Goal: Navigation & Orientation: Find specific page/section

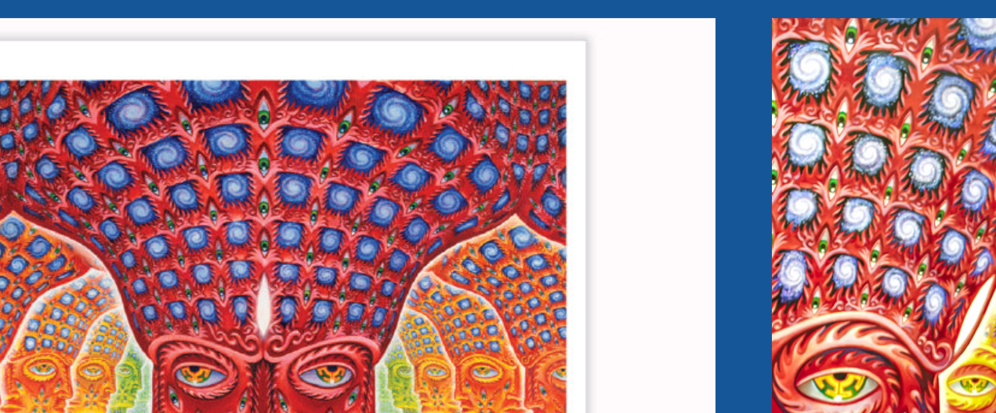
scroll to position [1228, 0]
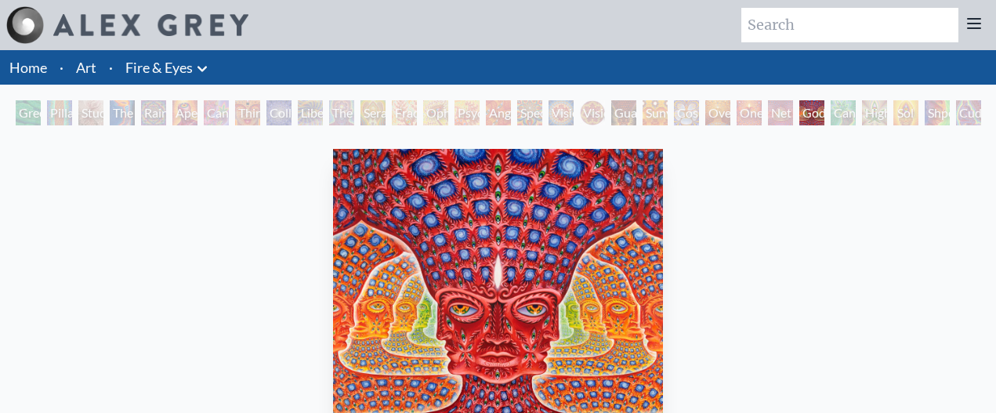
click at [780, 107] on div "Net of Being" at bounding box center [780, 112] width 25 height 25
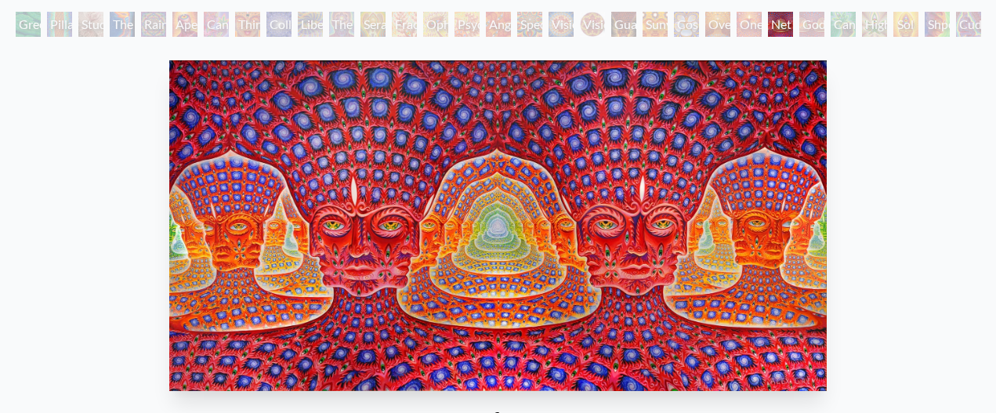
scroll to position [89, 0]
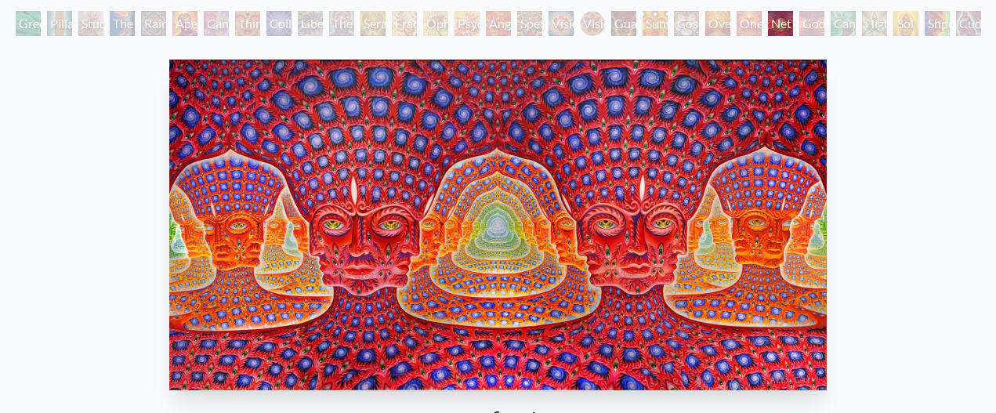
click at [742, 16] on div "One" at bounding box center [748, 23] width 25 height 25
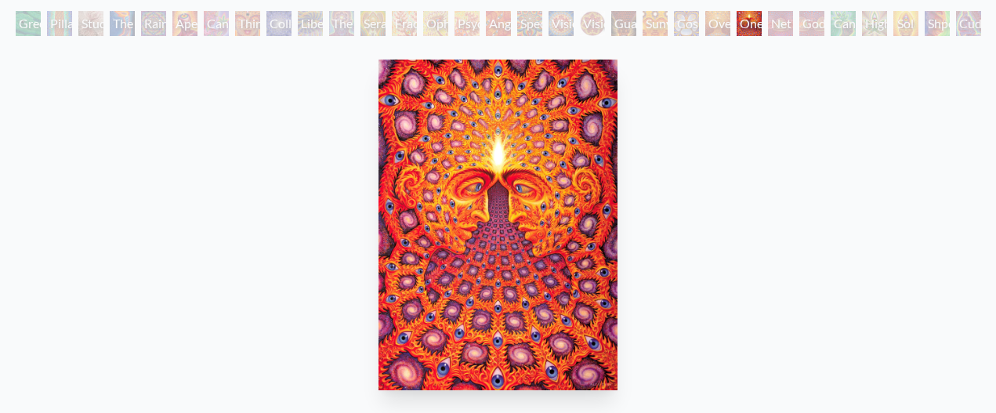
click at [636, 19] on div "Guardian of Infinite Vision" at bounding box center [623, 23] width 25 height 25
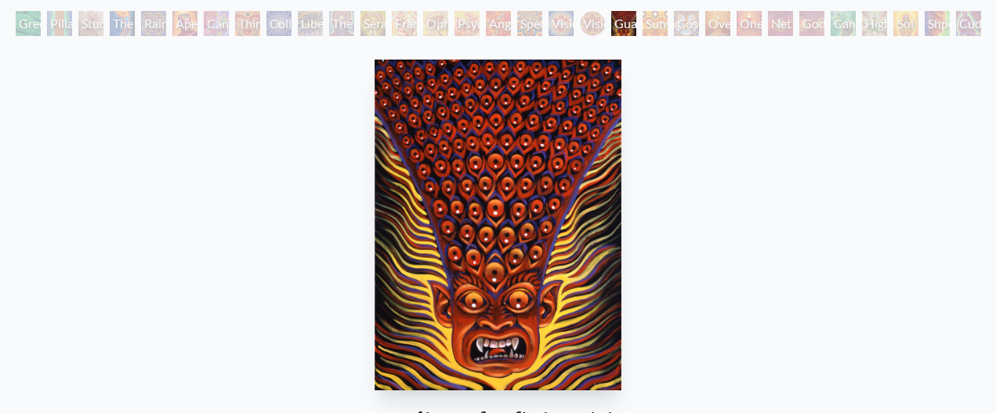
click at [601, 24] on div "Vision Crystal Tondo" at bounding box center [592, 23] width 25 height 25
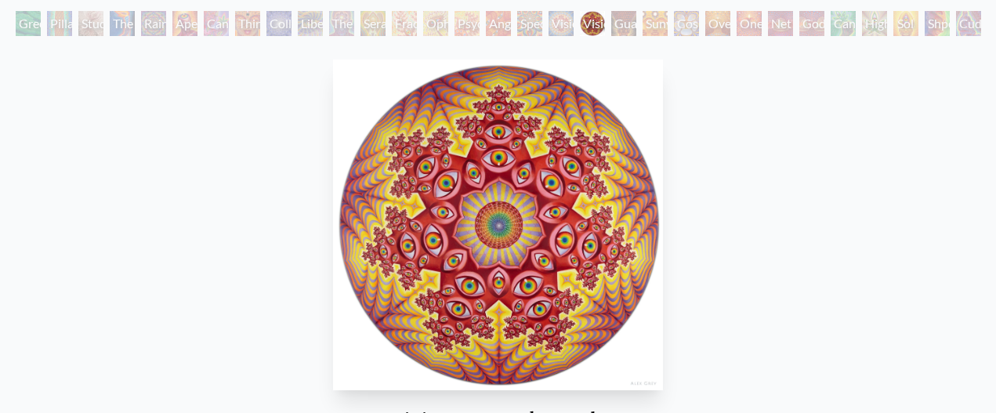
click at [942, 22] on div "Shpongled" at bounding box center [936, 23] width 25 height 25
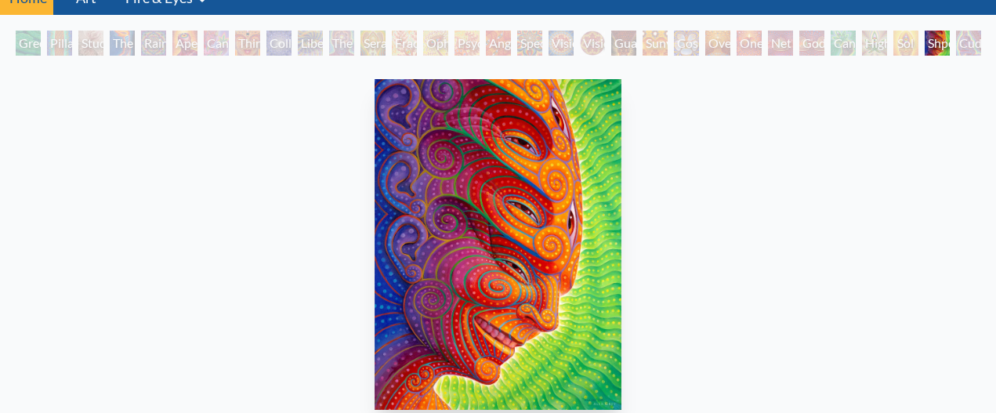
scroll to position [37, 0]
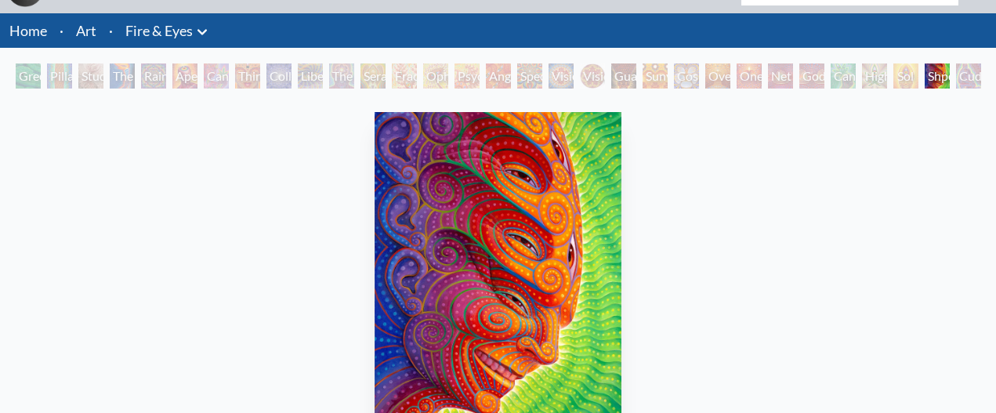
click at [863, 79] on div "Higher Vision" at bounding box center [874, 75] width 25 height 25
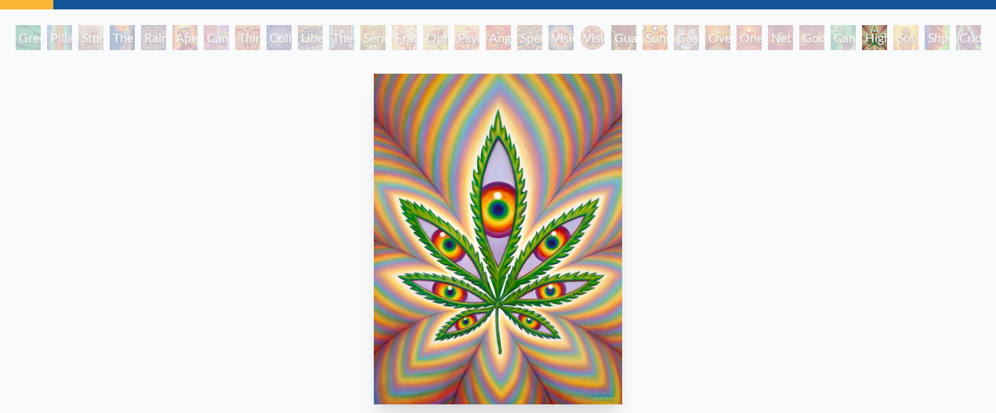
scroll to position [81, 0]
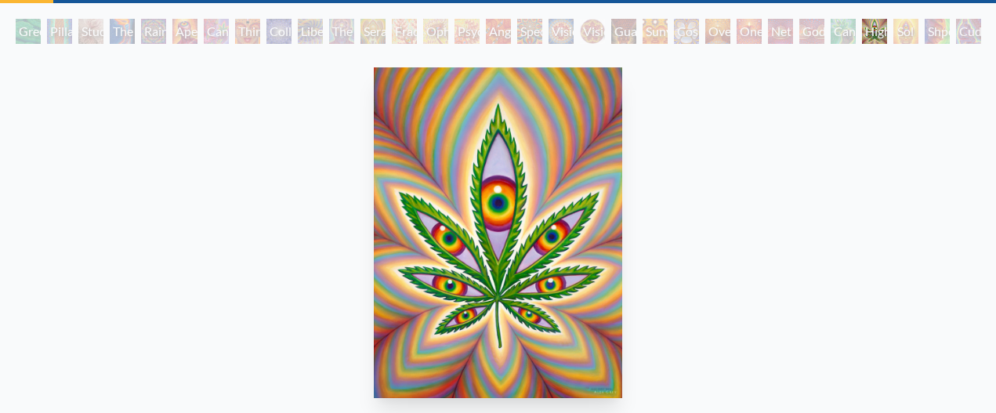
click at [947, 28] on div "Shpongled" at bounding box center [936, 31] width 25 height 25
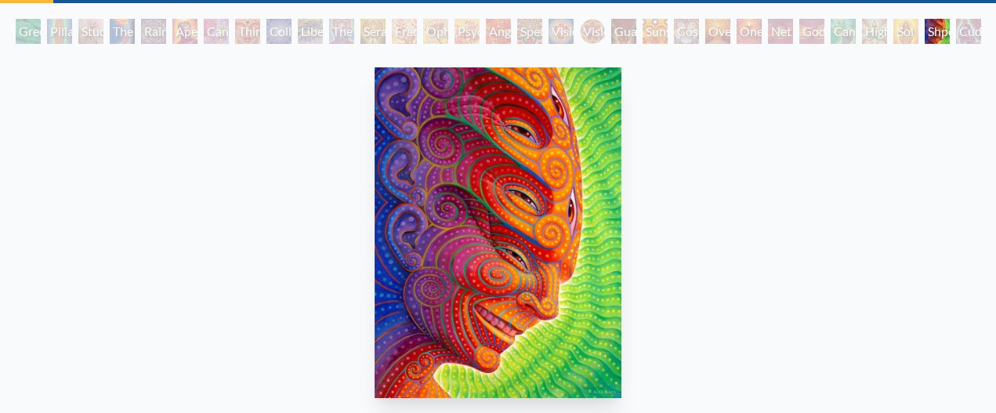
scroll to position [85, 0]
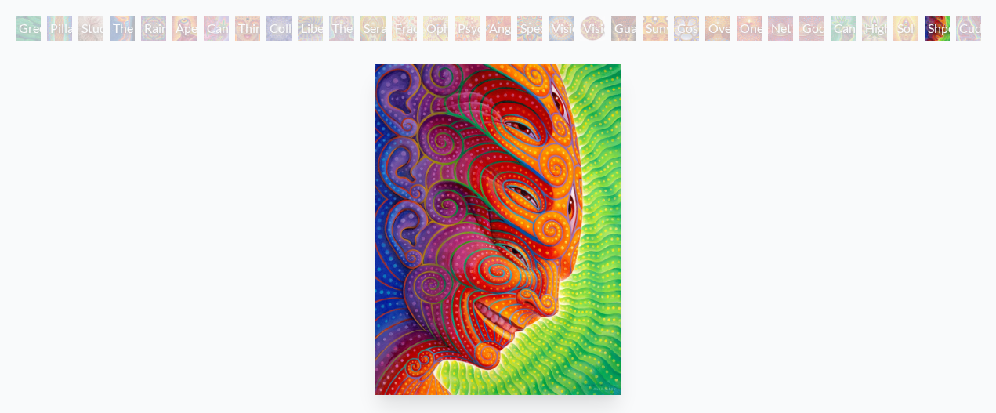
click at [323, 33] on div "Liberation Through Seeing" at bounding box center [310, 28] width 25 height 25
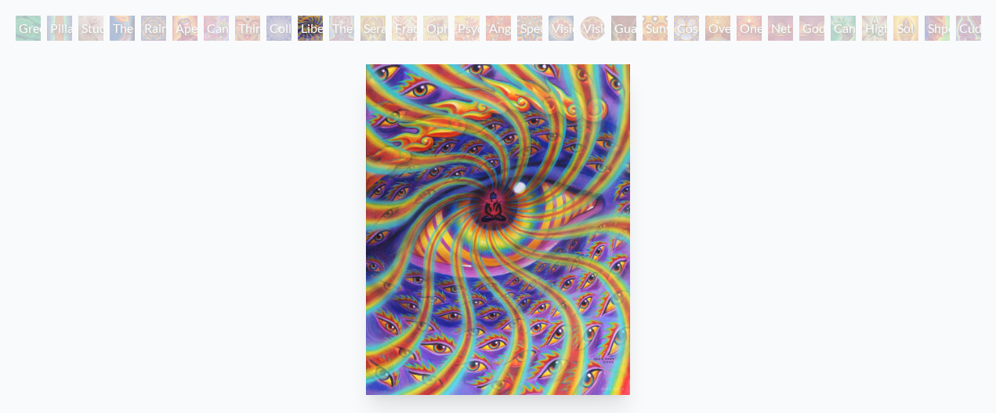
click at [255, 31] on div "Third Eye Tears of Joy" at bounding box center [247, 28] width 25 height 25
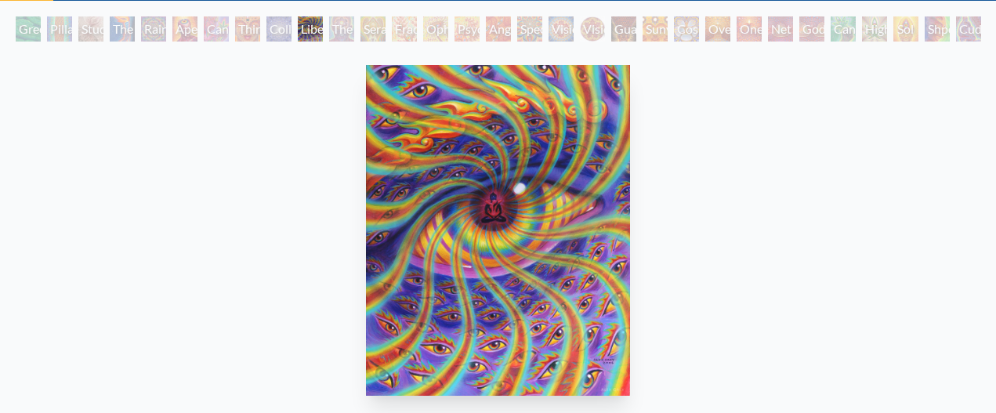
scroll to position [83, 0]
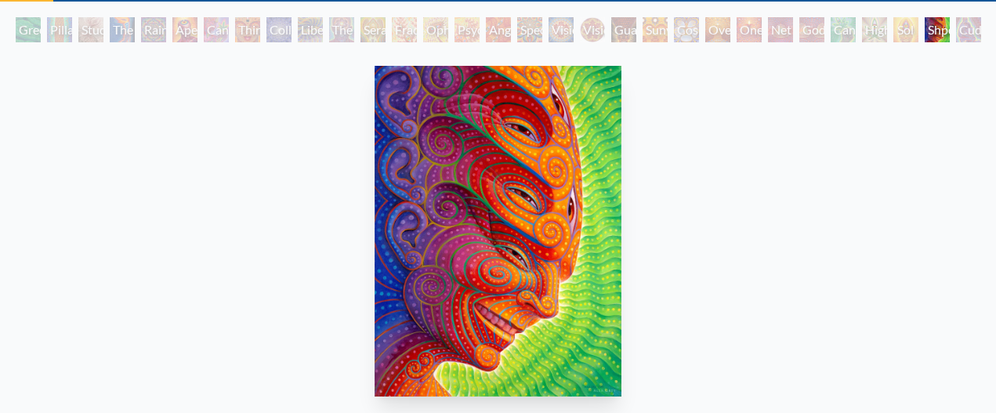
scroll to position [85, 0]
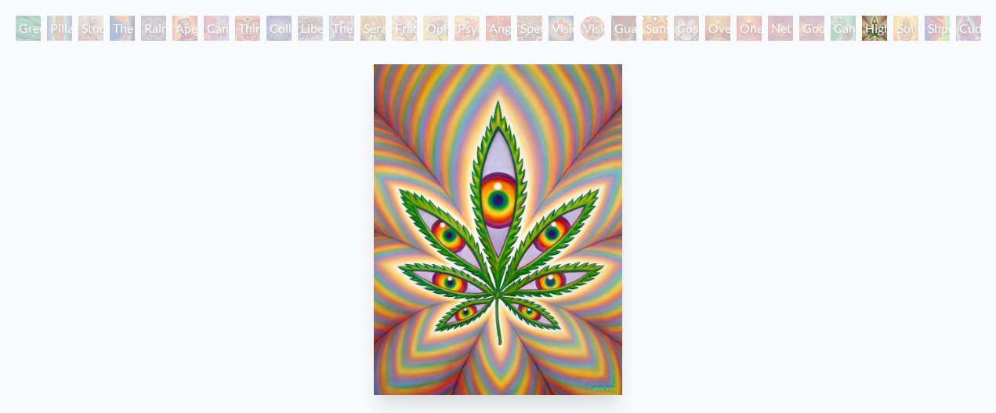
scroll to position [81, 0]
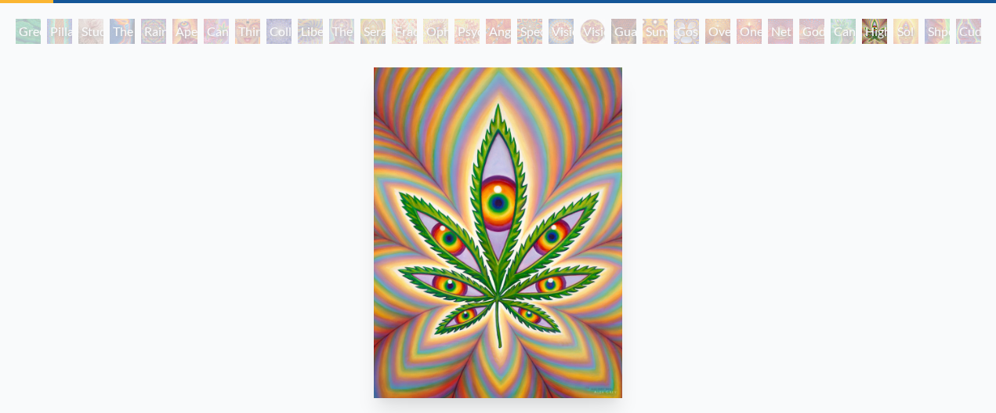
click at [30, 34] on div "Green Hand" at bounding box center [28, 31] width 25 height 25
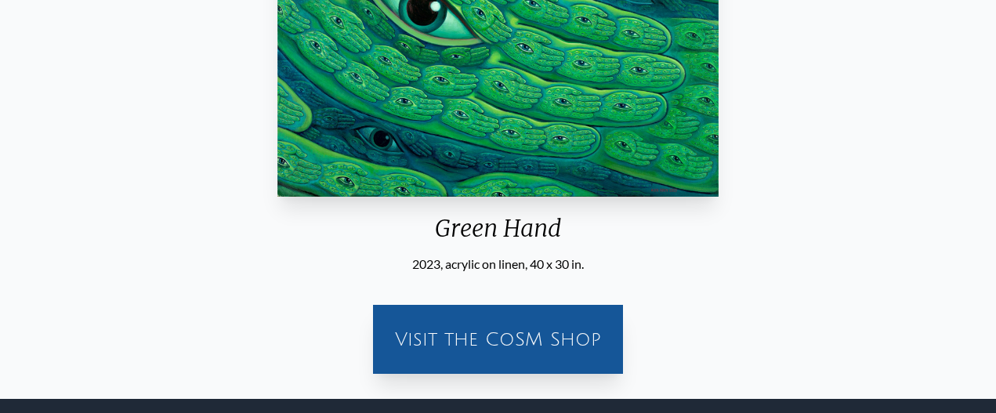
scroll to position [297, 0]
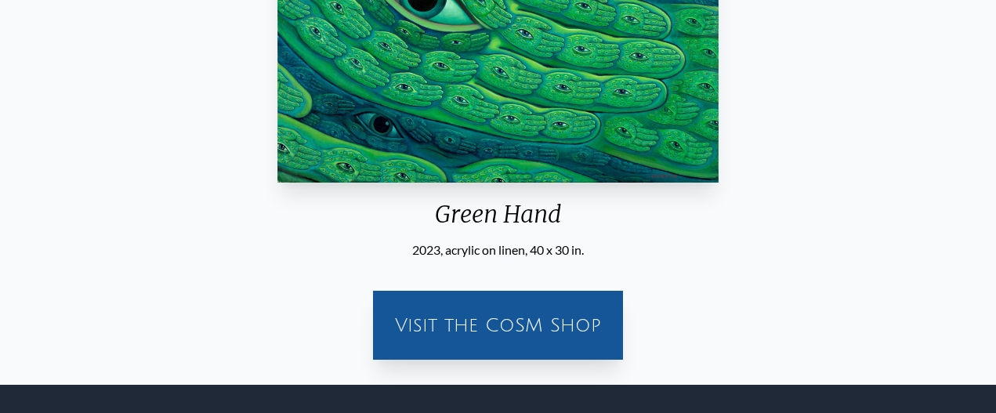
click at [529, 316] on div "Visit the CoSM Shop" at bounding box center [497, 325] width 231 height 50
